Goal: Information Seeking & Learning: Learn about a topic

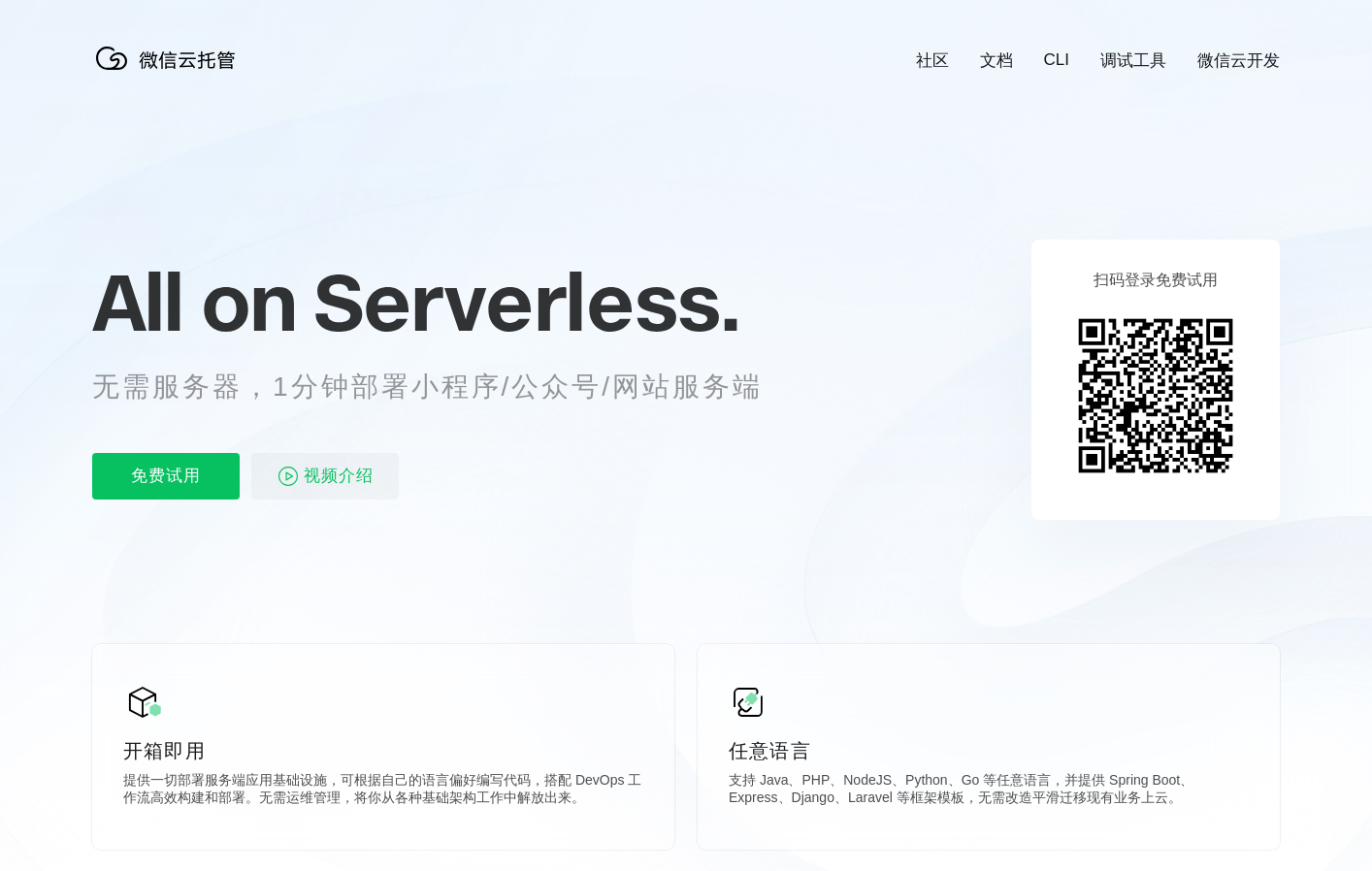
scroll to position [0, 3450]
click at [641, 168] on icon at bounding box center [686, 524] width 1863 height 1048
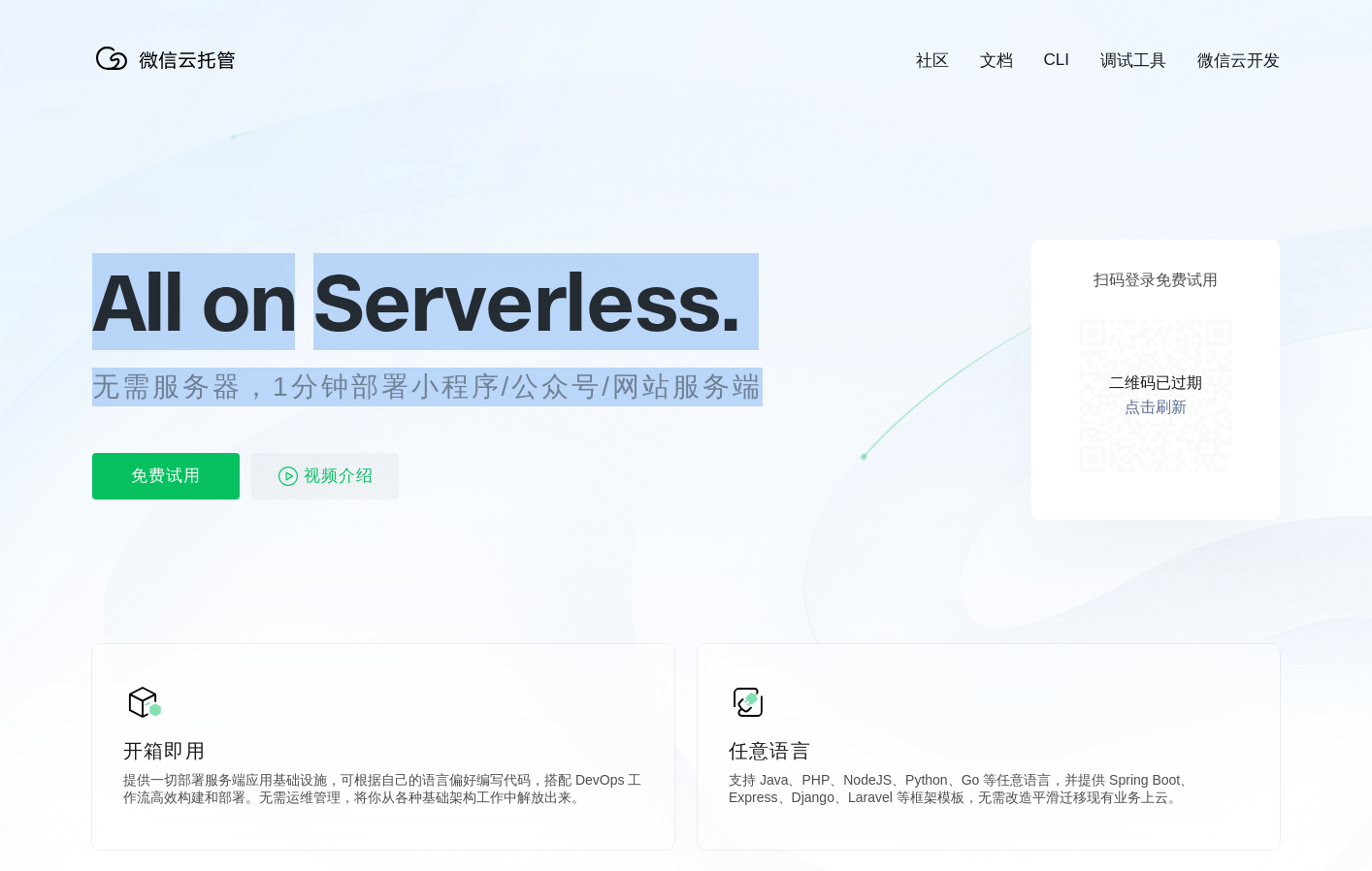
drag, startPoint x: 106, startPoint y: 301, endPoint x: 759, endPoint y: 394, distance: 659.6
click at [759, 394] on div "All on Serverless. 无需服务器，1分钟部署小程序/公众号/网站服务端 免费试用 视频介绍" at bounding box center [451, 380] width 718 height 281
click at [759, 392] on p "无需服务器，1分钟部署小程序/公众号/网站服务端" at bounding box center [445, 387] width 706 height 39
drag, startPoint x: 758, startPoint y: 383, endPoint x: 105, endPoint y: 278, distance: 661.4
click at [105, 278] on div "All on Serverless. 无需服务器，1分钟部署小程序/公众号/网站服务端 免费试用 视频介绍" at bounding box center [451, 380] width 718 height 281
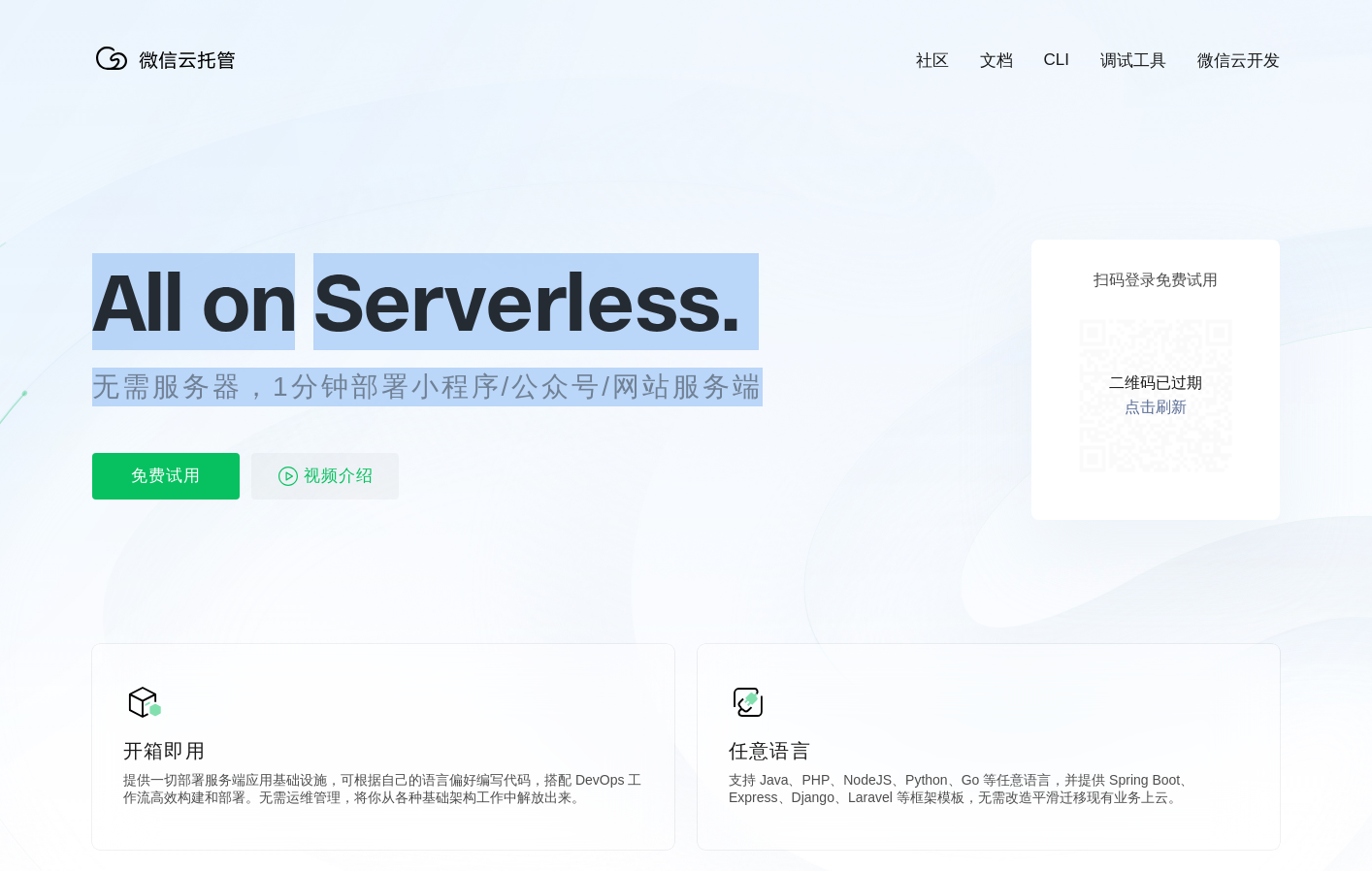
click at [104, 279] on span "All on" at bounding box center [194, 301] width 203 height 97
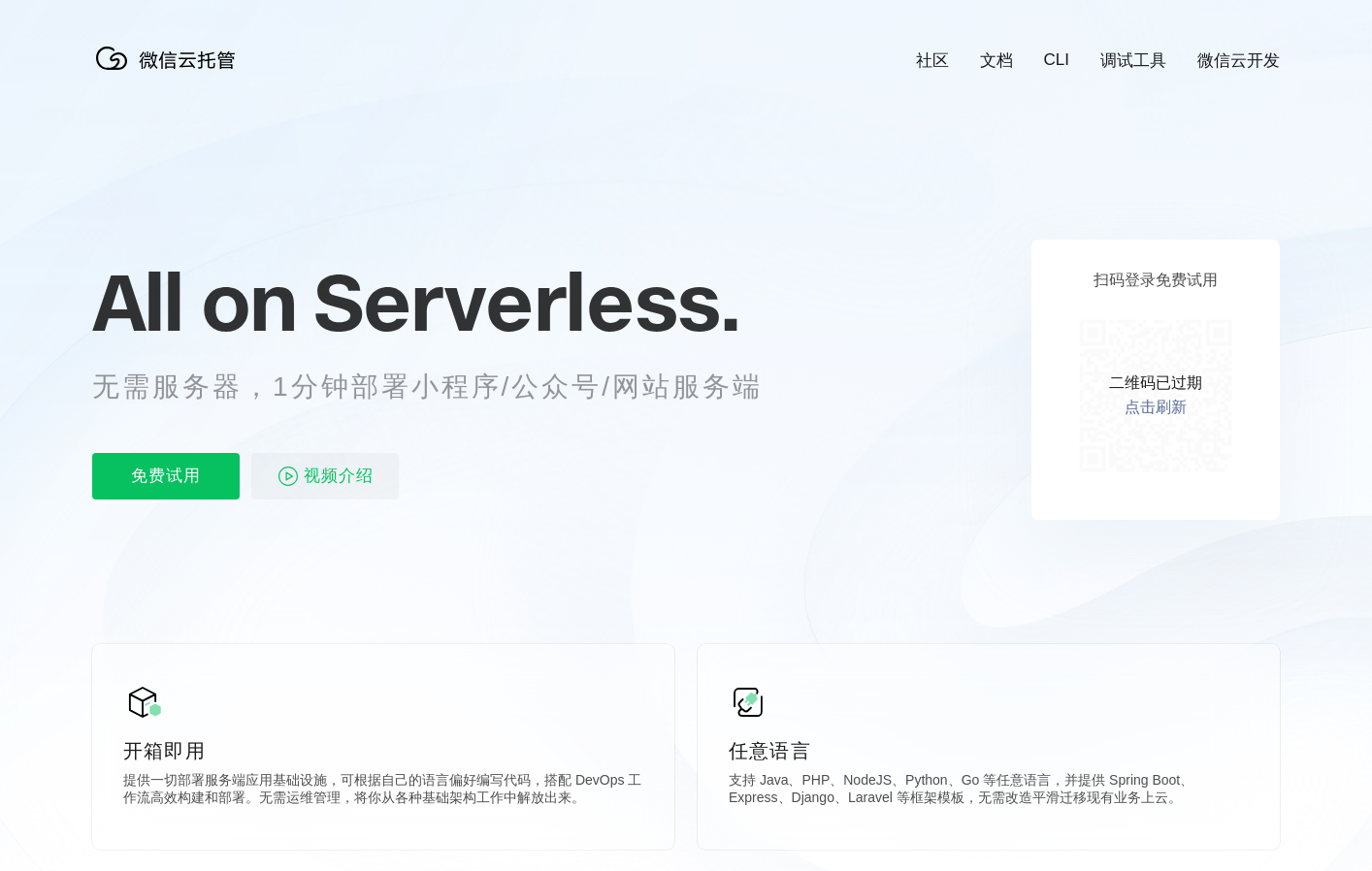
click at [543, 469] on div "免费试用 视频介绍" at bounding box center [451, 476] width 718 height 47
